Goal: Information Seeking & Learning: Learn about a topic

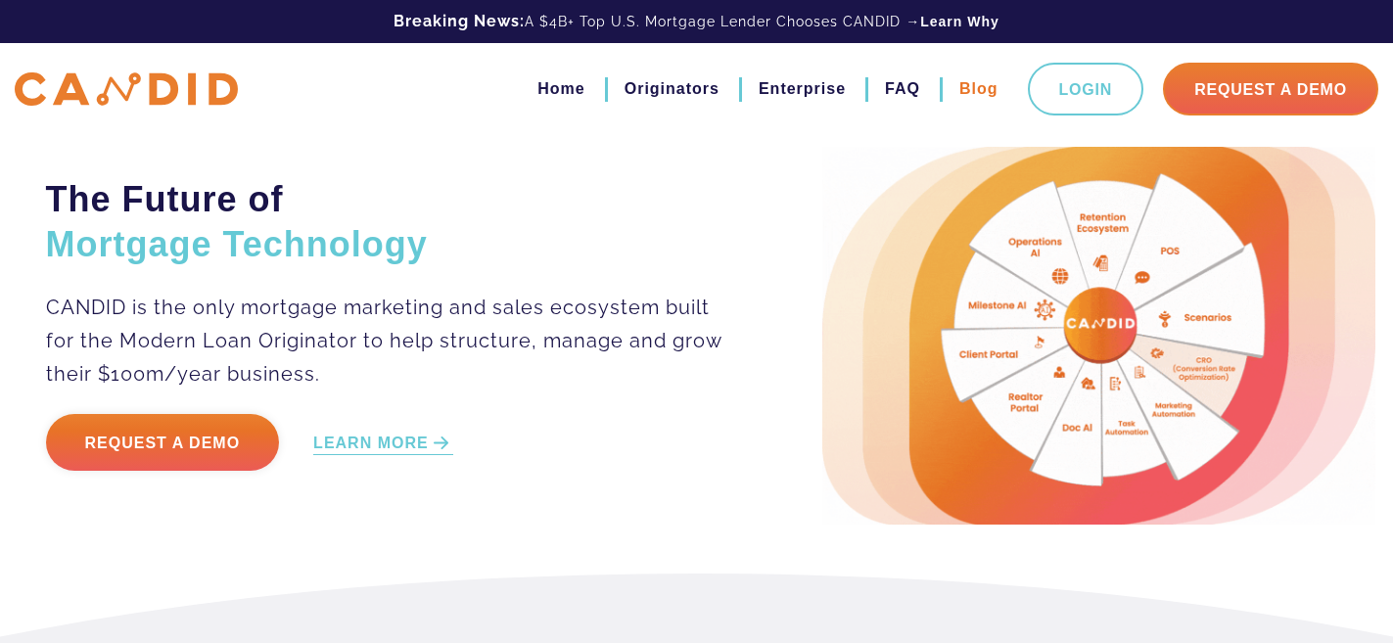
click at [959, 95] on link "Blog" at bounding box center [978, 88] width 39 height 33
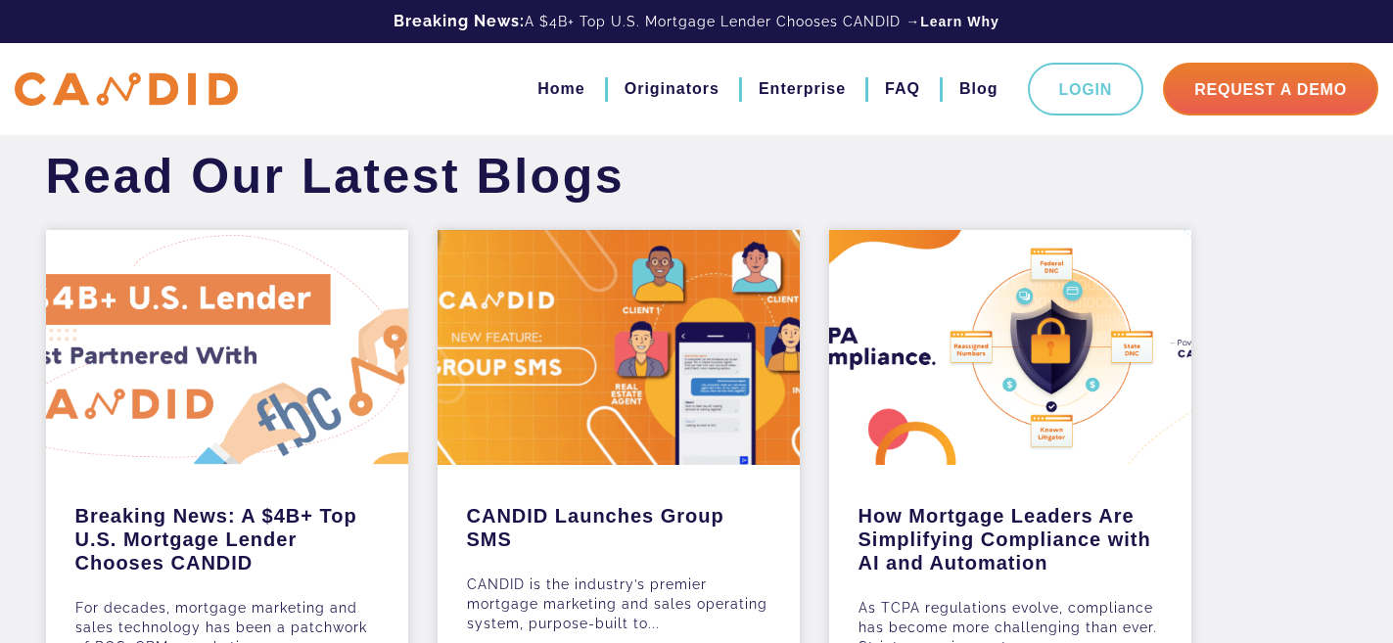
click at [96, 464] on div at bounding box center [227, 347] width 362 height 235
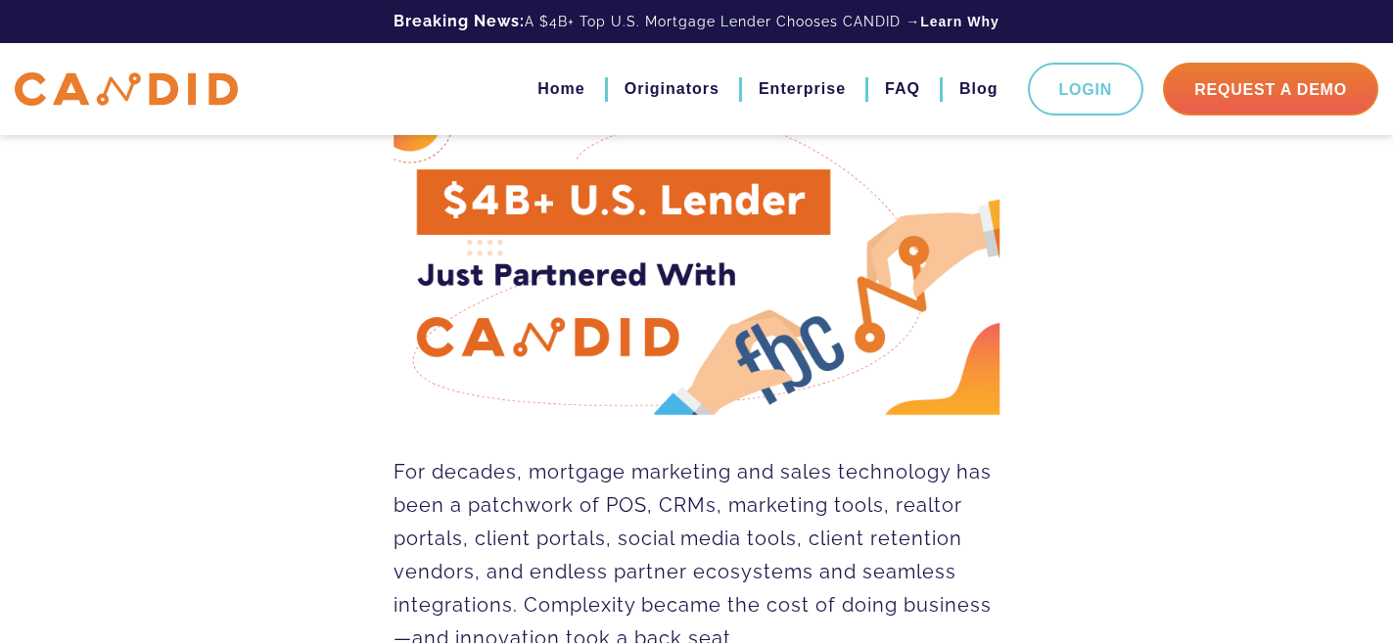
scroll to position [276, 0]
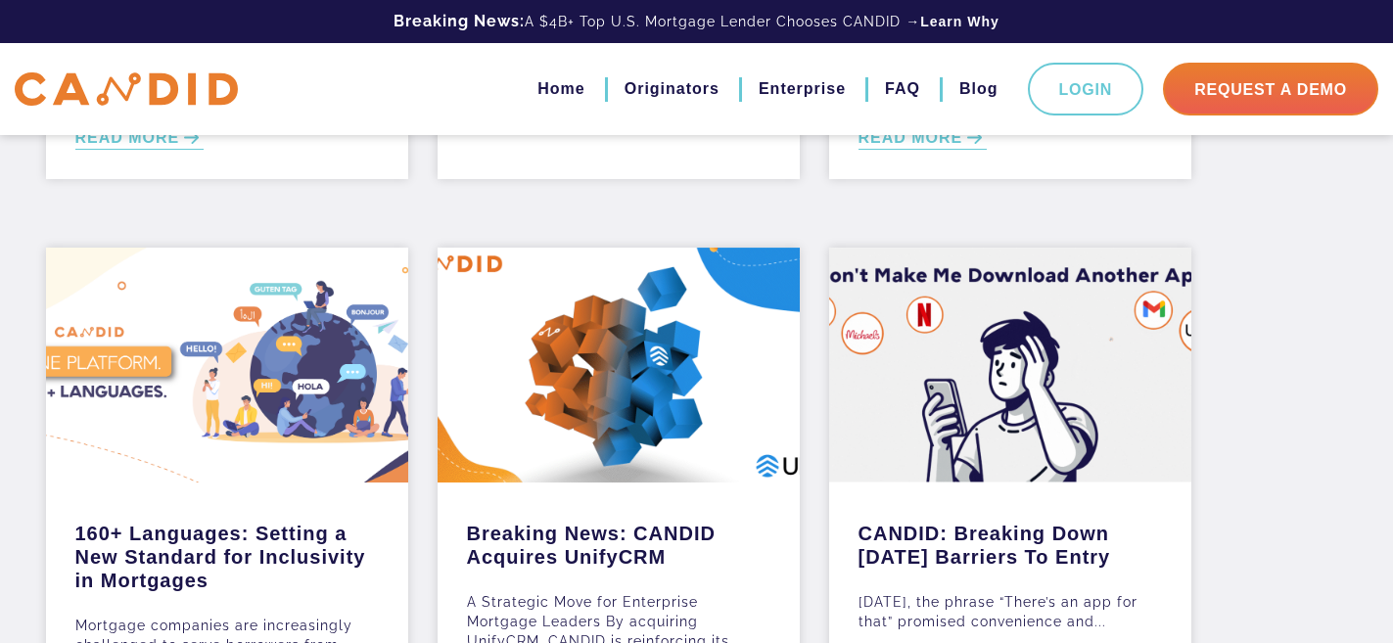
scroll to position [847, 0]
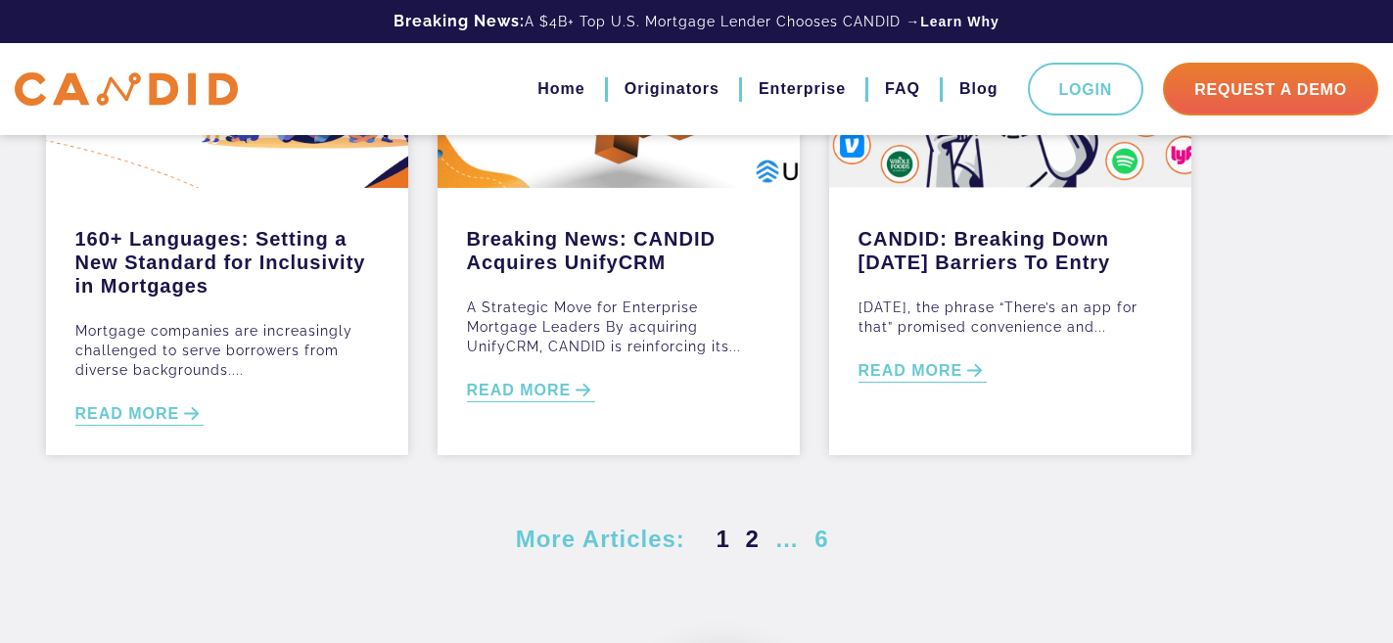
click at [759, 552] on link "2" at bounding box center [753, 539] width 22 height 26
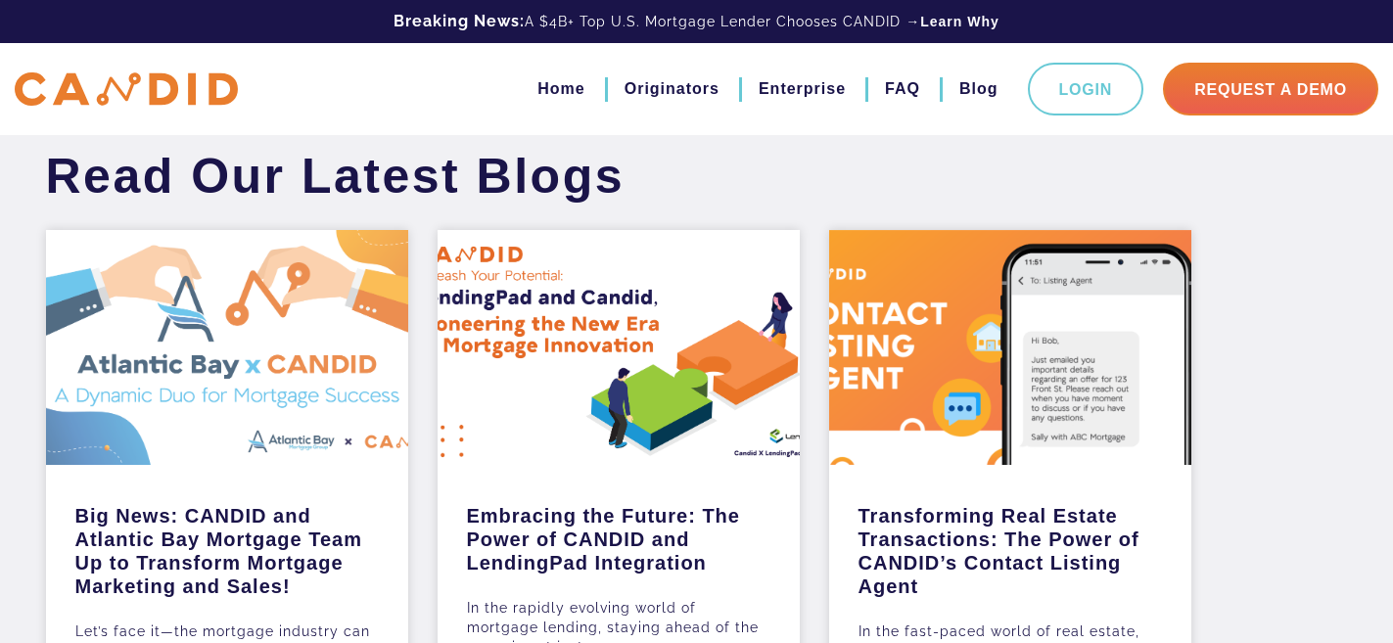
click at [266, 387] on div at bounding box center [227, 347] width 362 height 235
